Goal: Task Accomplishment & Management: Manage account settings

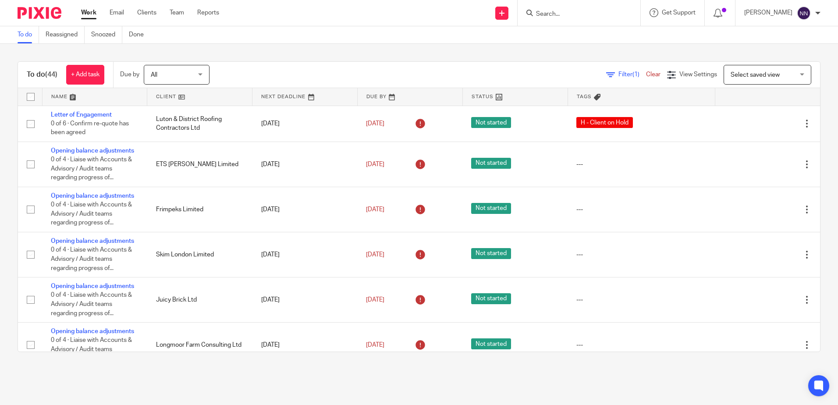
click at [165, 96] on link at bounding box center [199, 97] width 105 height 18
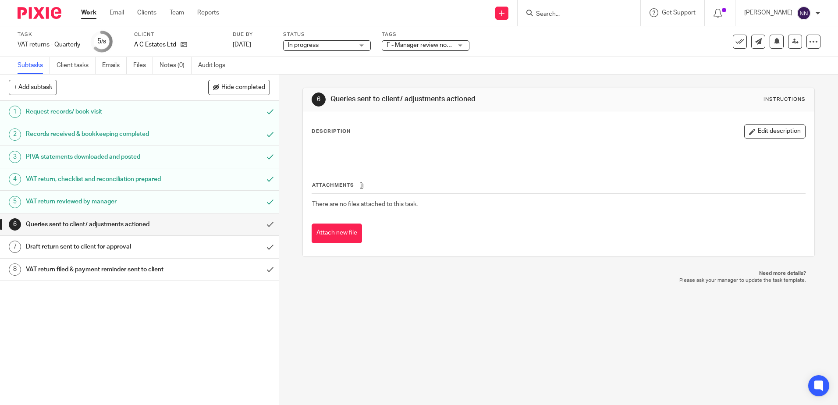
click at [449, 46] on span "F - Manager review notes to be actioned" at bounding box center [441, 45] width 110 height 6
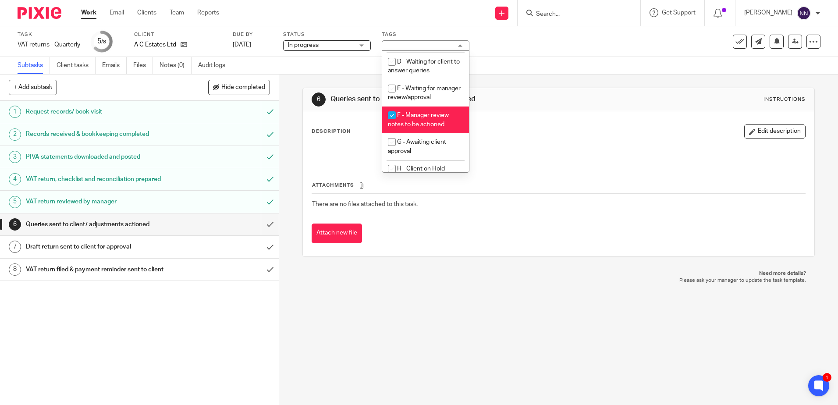
scroll to position [92, 0]
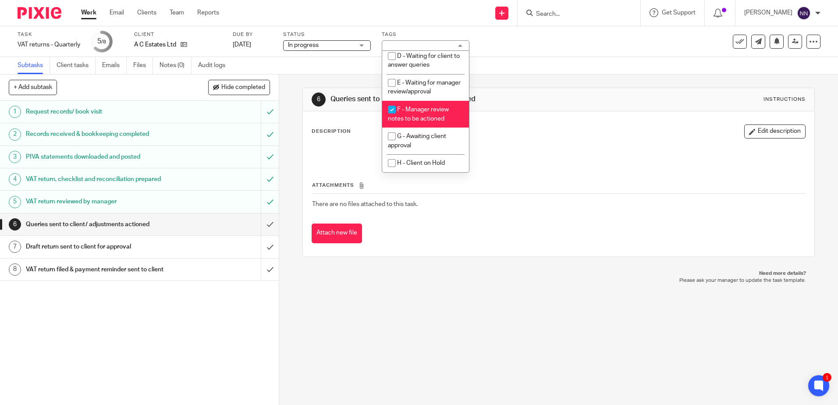
click at [396, 112] on input "checkbox" at bounding box center [391, 109] width 17 height 17
checkbox input "false"
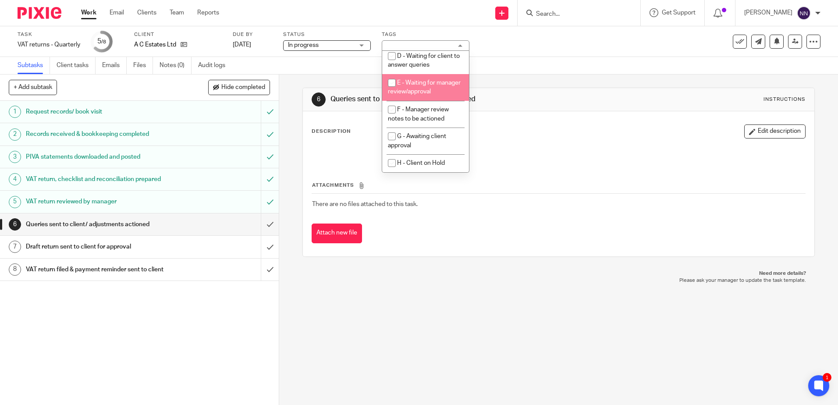
click at [391, 74] on input "checkbox" at bounding box center [391, 82] width 17 height 17
checkbox input "true"
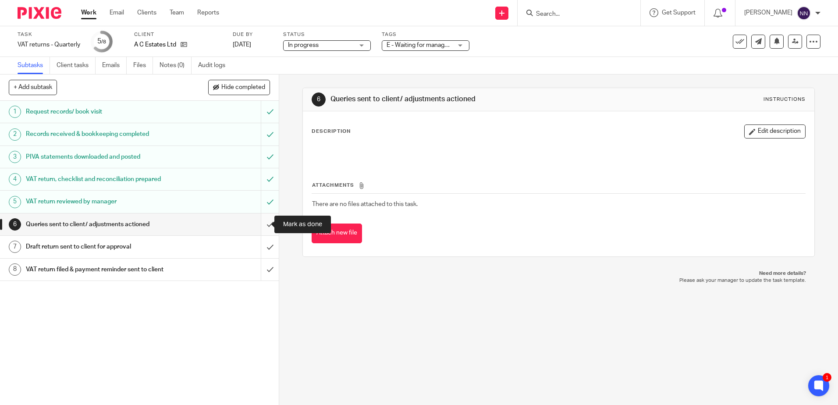
click at [265, 221] on input "submit" at bounding box center [139, 224] width 279 height 22
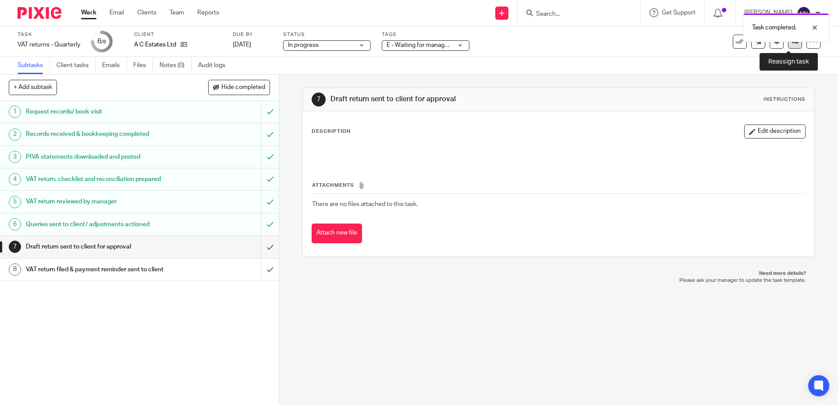
click at [788, 46] on link at bounding box center [795, 42] width 14 height 14
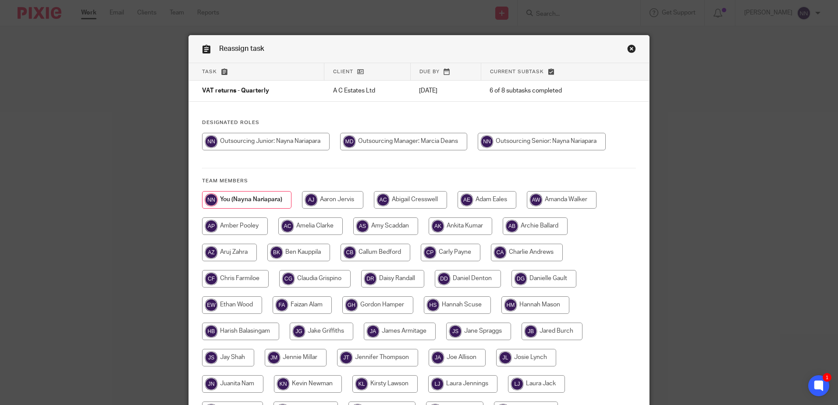
click at [459, 253] on input "radio" at bounding box center [451, 253] width 60 height 18
radio input "true"
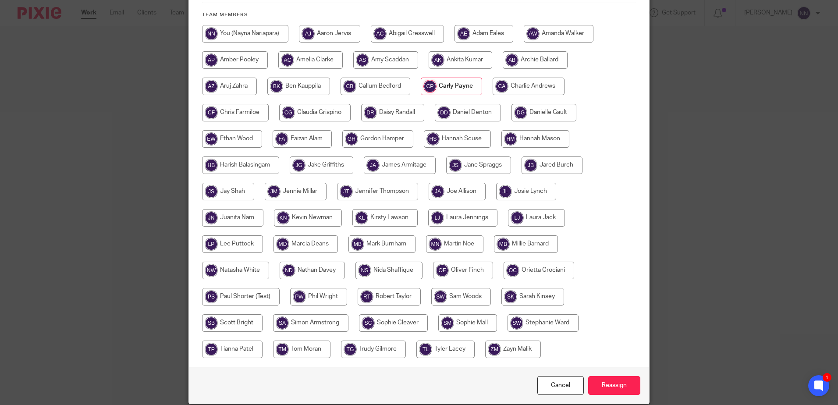
scroll to position [200, 0]
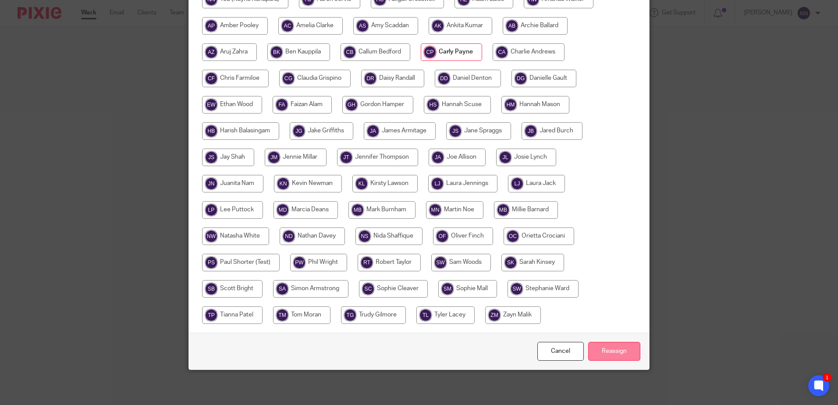
click at [614, 348] on input "Reassign" at bounding box center [614, 351] width 52 height 19
